Goal: Task Accomplishment & Management: Use online tool/utility

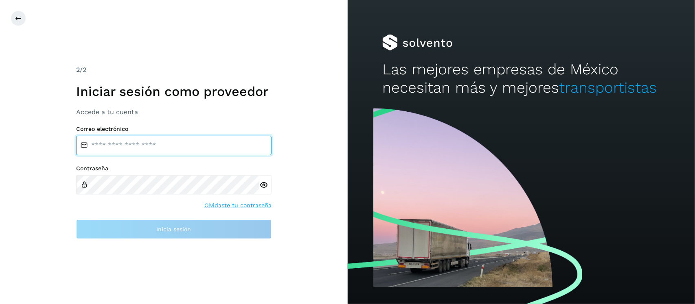
type input "**********"
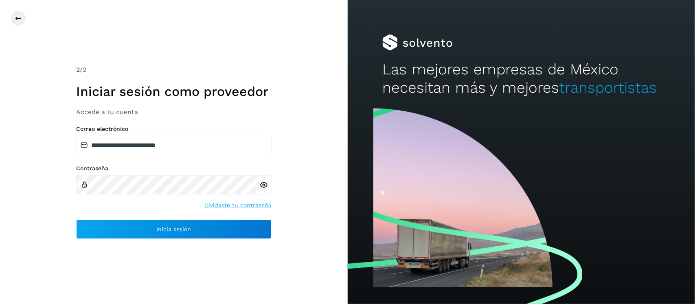
click at [263, 184] on icon at bounding box center [263, 185] width 9 height 9
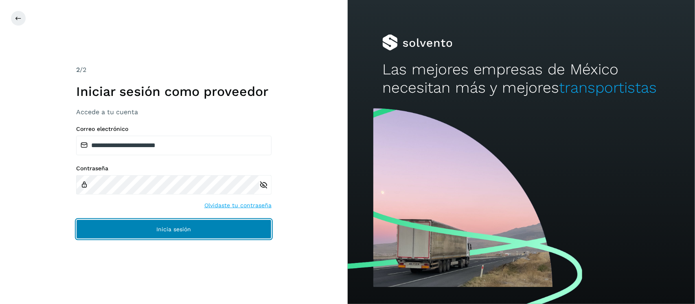
click at [190, 230] on span "Inicia sesión" at bounding box center [173, 230] width 35 height 6
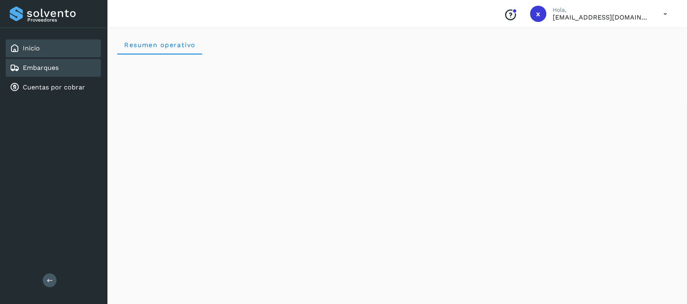
click at [42, 68] on link "Embarques" at bounding box center [41, 68] width 36 height 8
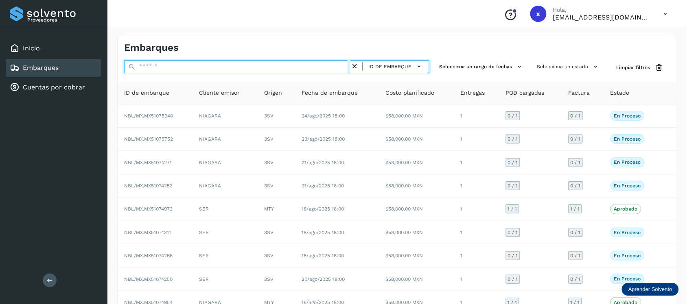
click at [186, 70] on input "text" at bounding box center [237, 66] width 226 height 13
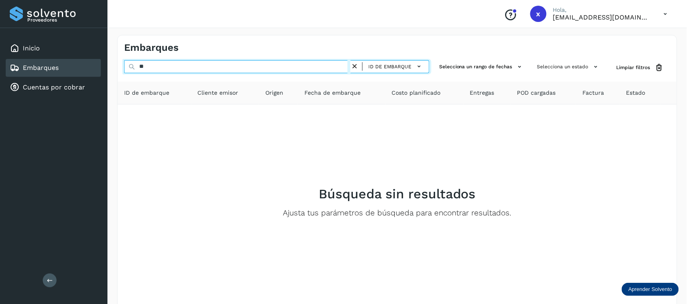
type input "*"
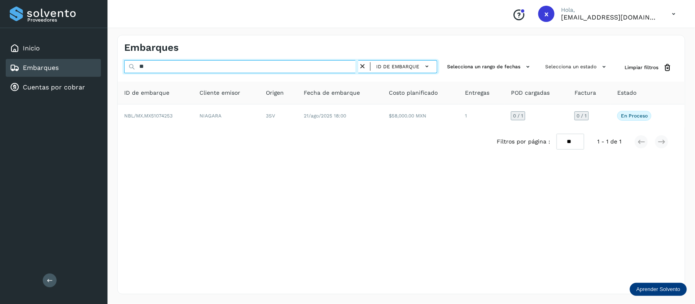
type input "*"
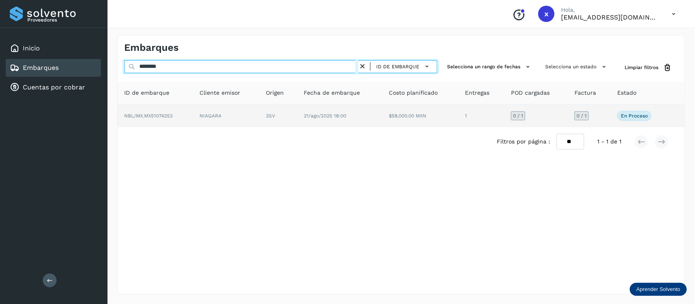
type input "********"
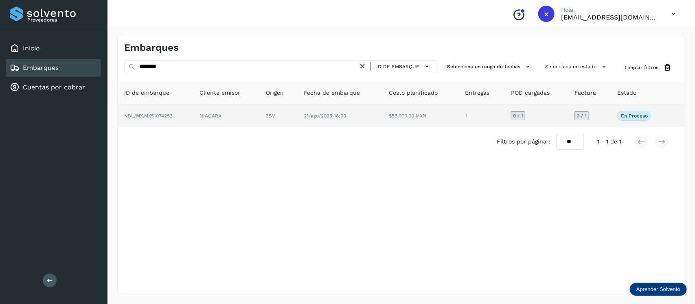
click at [169, 115] on span "NBL/MX.MX51074253" at bounding box center [148, 116] width 48 height 6
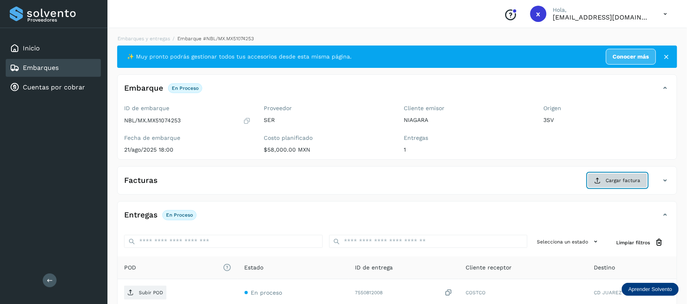
click at [606, 182] on span "Cargar factura" at bounding box center [623, 180] width 35 height 7
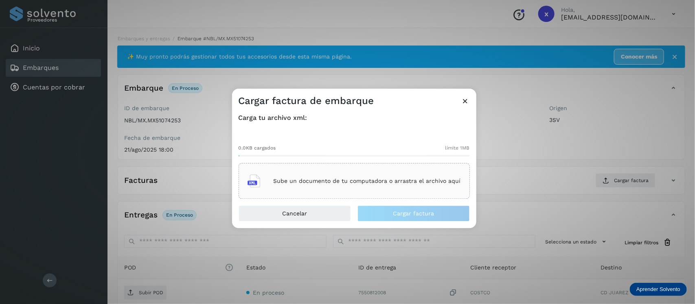
click at [329, 180] on p "Sube un documento de tu computadora o arrastra el archivo aquí" at bounding box center [366, 181] width 187 height 7
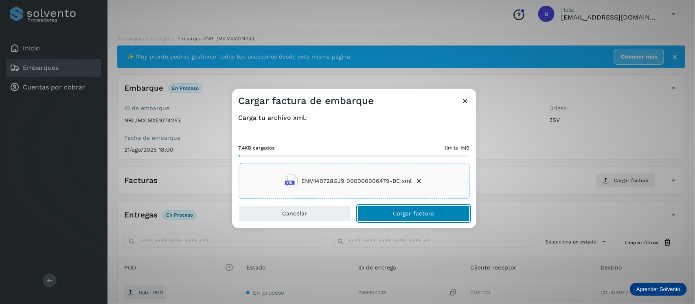
click at [412, 215] on span "Cargar factura" at bounding box center [413, 214] width 41 height 6
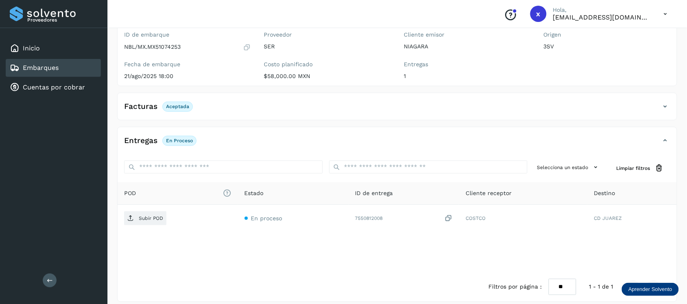
scroll to position [81, 0]
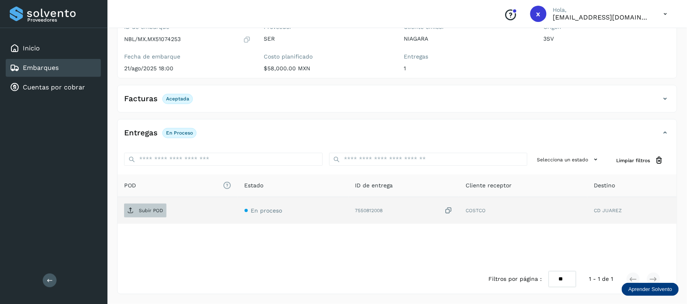
click at [149, 210] on p "Subir POD" at bounding box center [151, 211] width 24 height 6
click at [57, 66] on link "Embarques" at bounding box center [41, 68] width 36 height 8
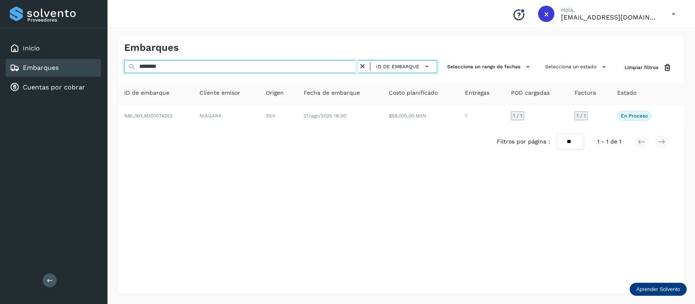
click at [182, 69] on input "********" at bounding box center [241, 66] width 234 height 13
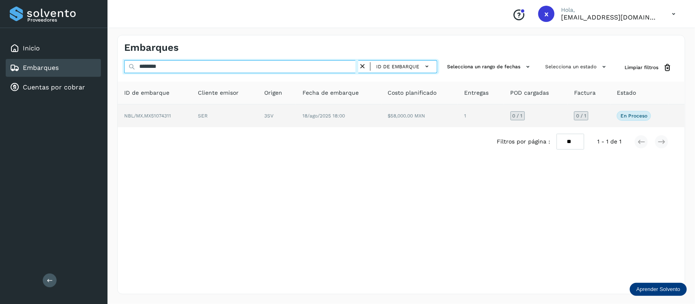
type input "********"
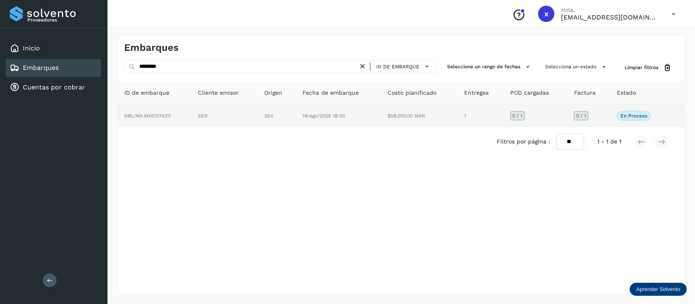
click at [164, 116] on span "NBL/MX.MX51074311" at bounding box center [147, 116] width 47 height 6
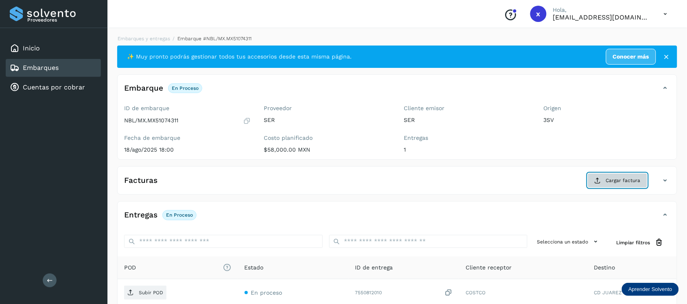
click at [616, 181] on span "Cargar factura" at bounding box center [623, 180] width 35 height 7
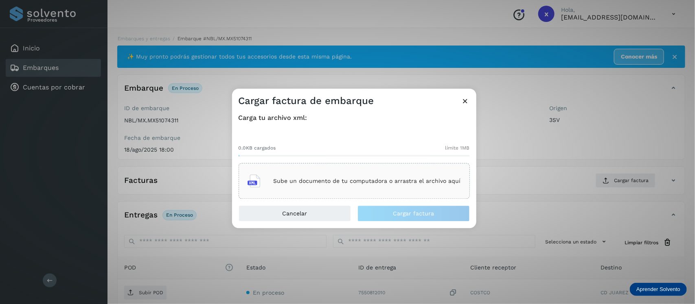
click at [360, 176] on div "Sube un documento de tu computadora o arrastra el archivo aquí" at bounding box center [353, 182] width 213 height 22
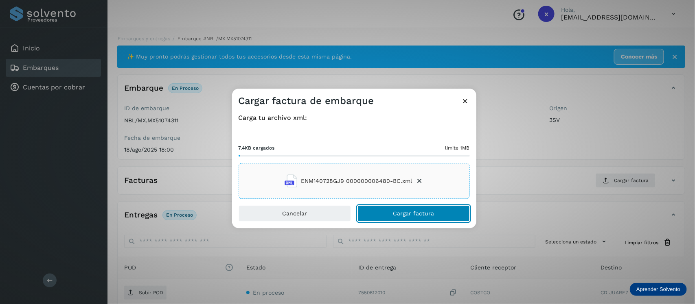
click at [424, 212] on span "Cargar factura" at bounding box center [413, 214] width 41 height 6
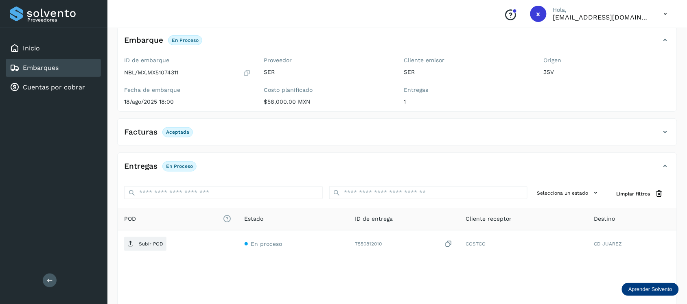
scroll to position [81, 0]
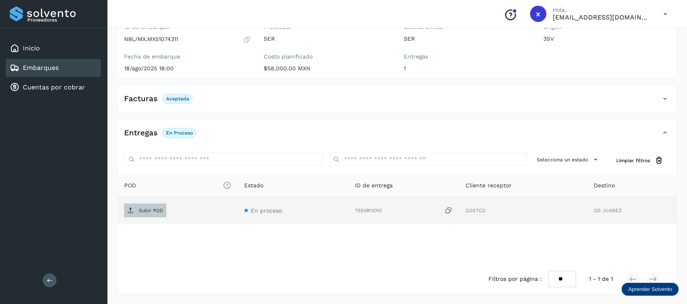
click at [145, 214] on span "Subir POD" at bounding box center [145, 210] width 42 height 13
click at [51, 66] on link "Embarques" at bounding box center [41, 68] width 36 height 8
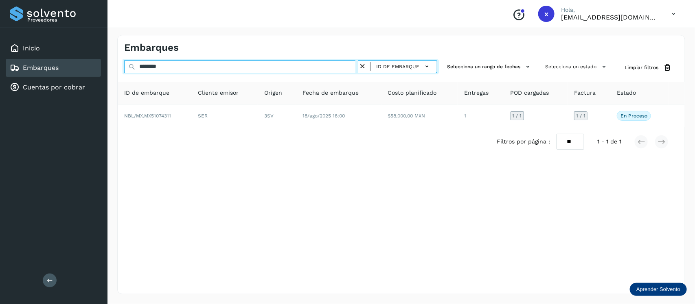
click at [192, 67] on input "********" at bounding box center [241, 66] width 234 height 13
type input "*"
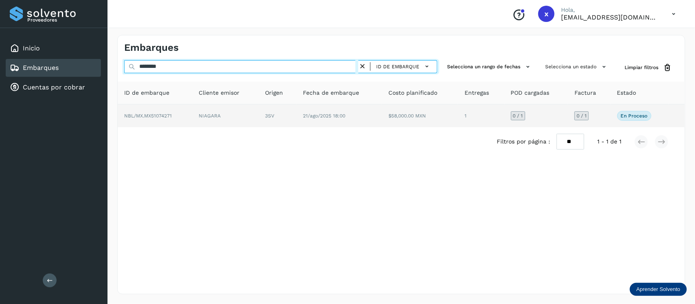
type input "********"
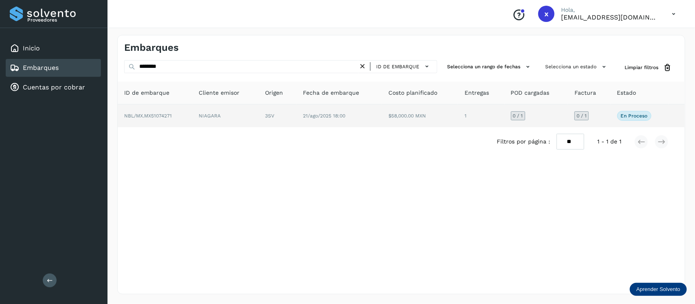
click at [164, 116] on span "NBL/MX.MX51074271" at bounding box center [148, 116] width 48 height 6
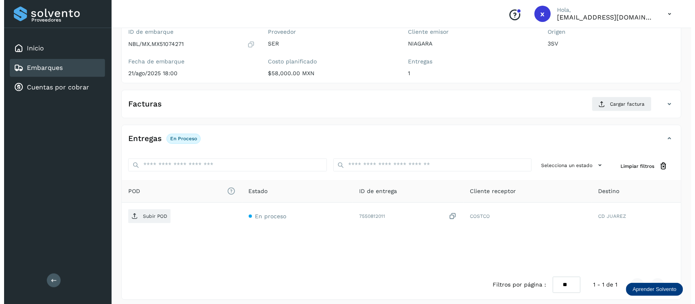
scroll to position [82, 0]
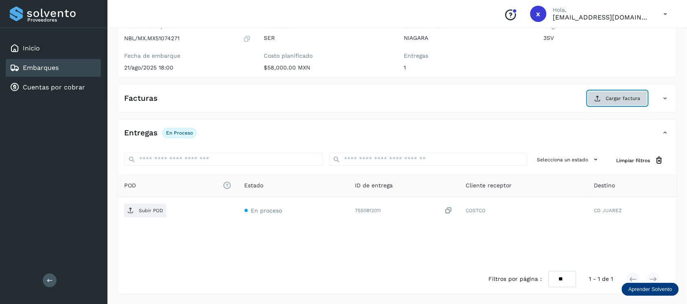
click at [617, 98] on span "Cargar factura" at bounding box center [623, 98] width 35 height 7
click at [622, 97] on span "Cargar factura" at bounding box center [623, 98] width 35 height 7
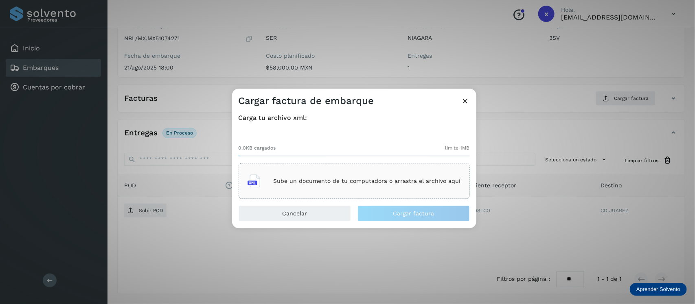
click at [405, 183] on p "Sube un documento de tu computadora o arrastra el archivo aquí" at bounding box center [366, 181] width 187 height 7
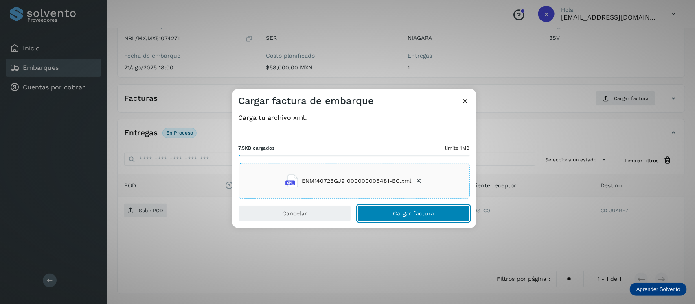
click at [414, 214] on span "Cargar factura" at bounding box center [413, 214] width 41 height 6
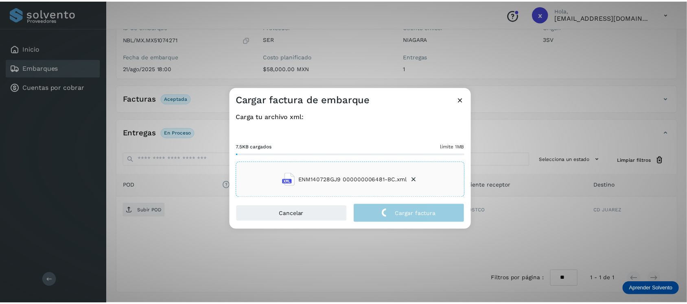
scroll to position [81, 0]
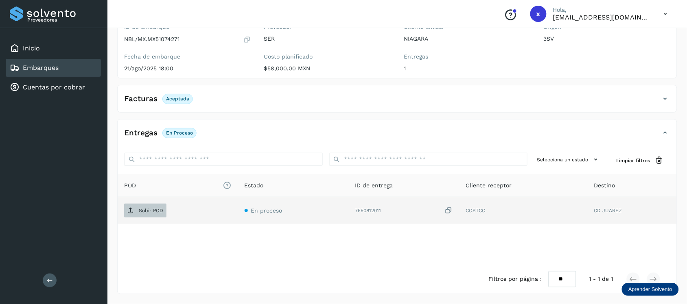
click at [147, 212] on p "Subir POD" at bounding box center [151, 211] width 24 height 6
click at [149, 212] on span "PDF" at bounding box center [137, 210] width 27 height 13
click at [135, 211] on span "PDF" at bounding box center [137, 210] width 27 height 13
click at [176, 211] on div at bounding box center [172, 211] width 14 height 14
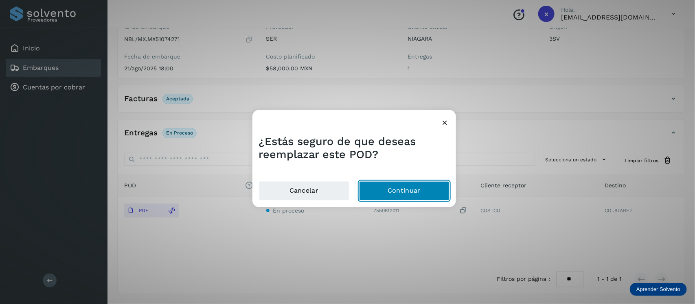
click at [405, 192] on button "Continuar" at bounding box center [404, 191] width 90 height 20
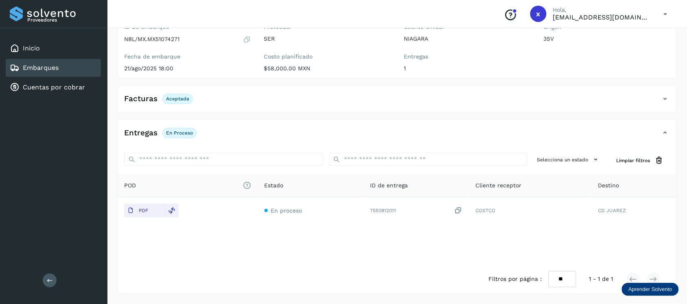
click at [48, 66] on link "Embarques" at bounding box center [41, 68] width 36 height 8
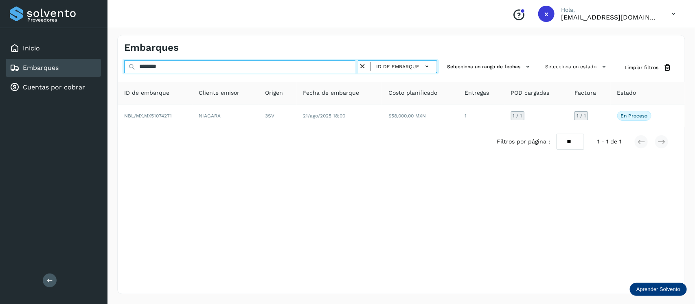
click at [188, 68] on input "********" at bounding box center [241, 66] width 234 height 13
type input "*"
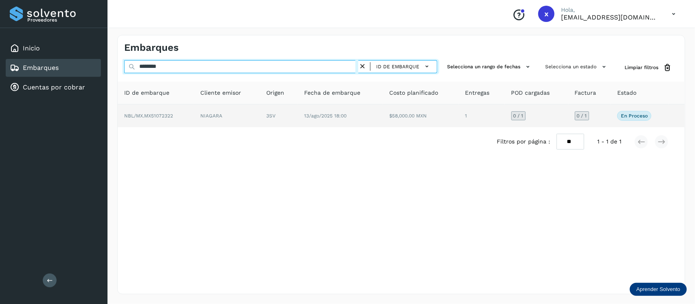
type input "********"
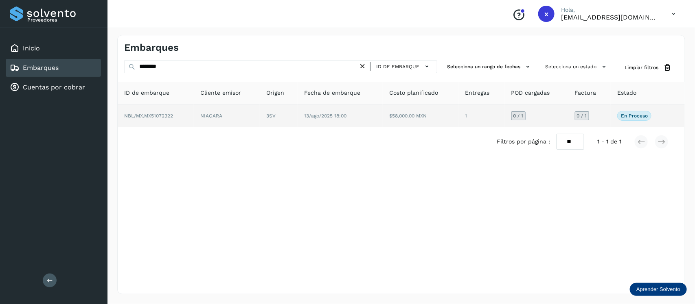
click at [159, 115] on span "NBL/MX.MX51072322" at bounding box center [148, 116] width 49 height 6
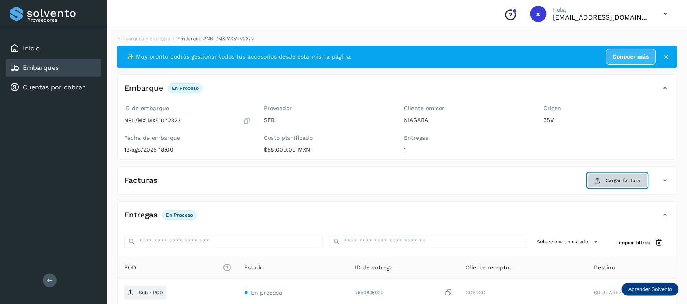
click at [609, 179] on span "Cargar factura" at bounding box center [623, 180] width 35 height 7
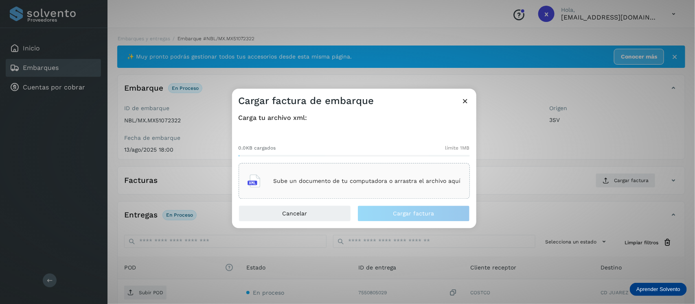
click at [391, 178] on p "Sube un documento de tu computadora o arrastra el archivo aquí" at bounding box center [366, 181] width 187 height 7
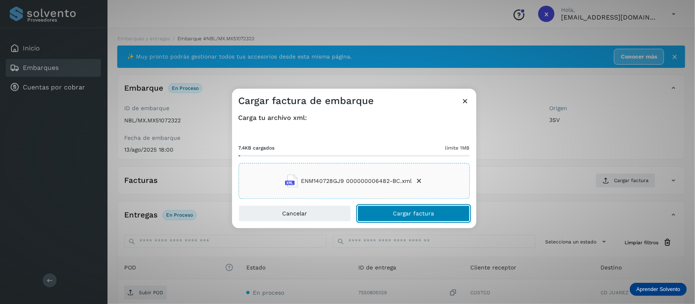
click at [420, 214] on span "Cargar factura" at bounding box center [413, 214] width 41 height 6
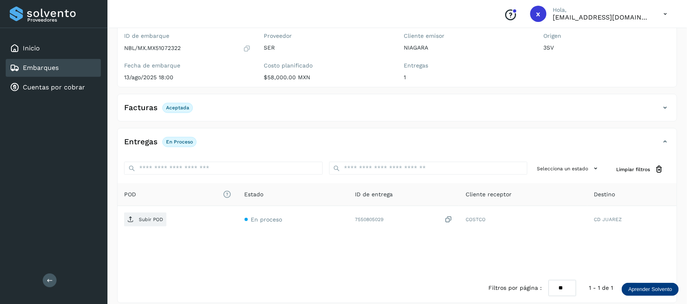
scroll to position [81, 0]
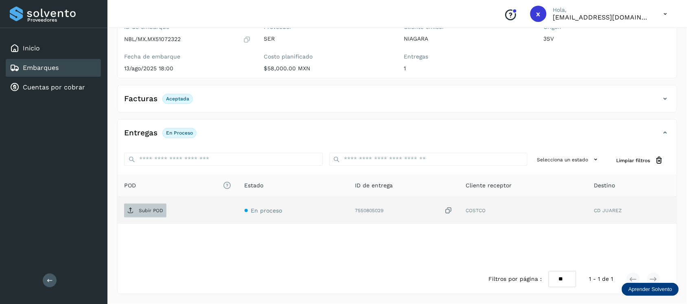
click at [145, 208] on span "Subir POD" at bounding box center [145, 210] width 42 height 13
